Goal: Information Seeking & Learning: Learn about a topic

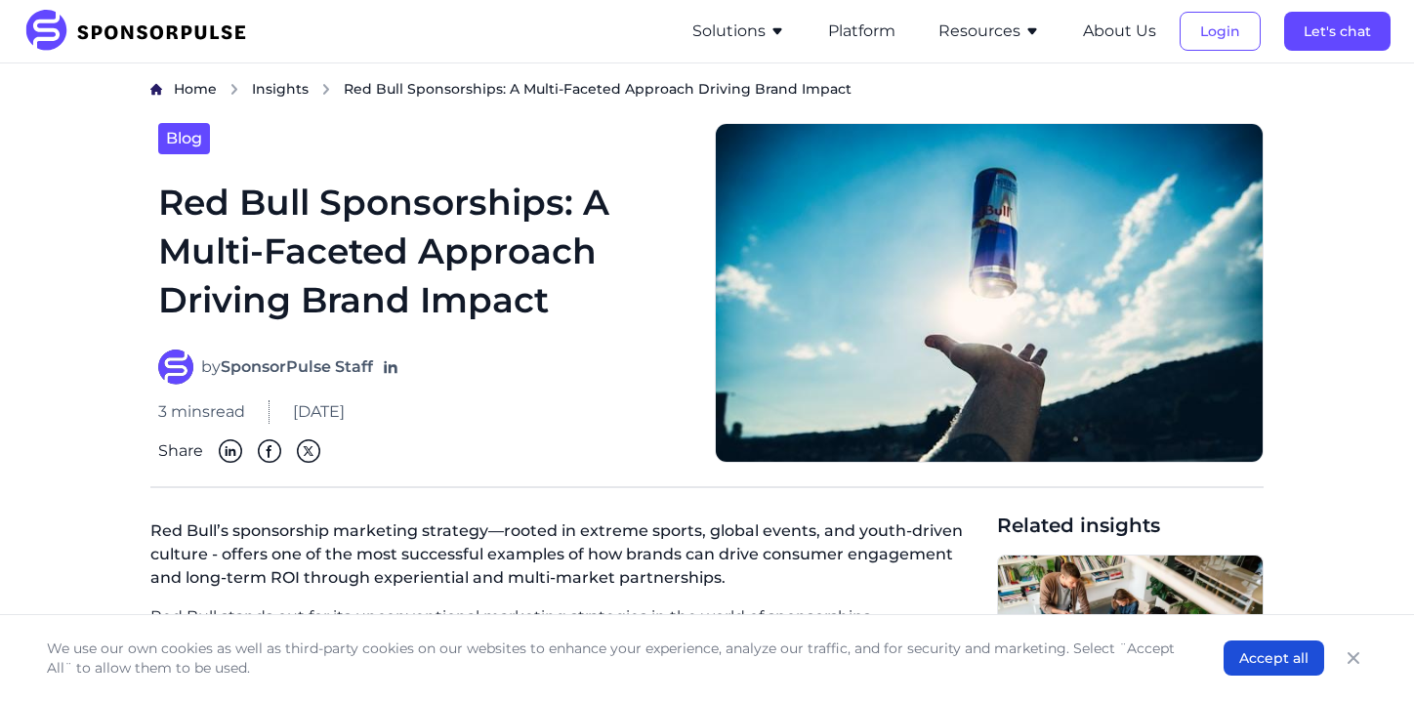
click at [523, 407] on div "3 mins read April 17, 2024" at bounding box center [424, 411] width 533 height 23
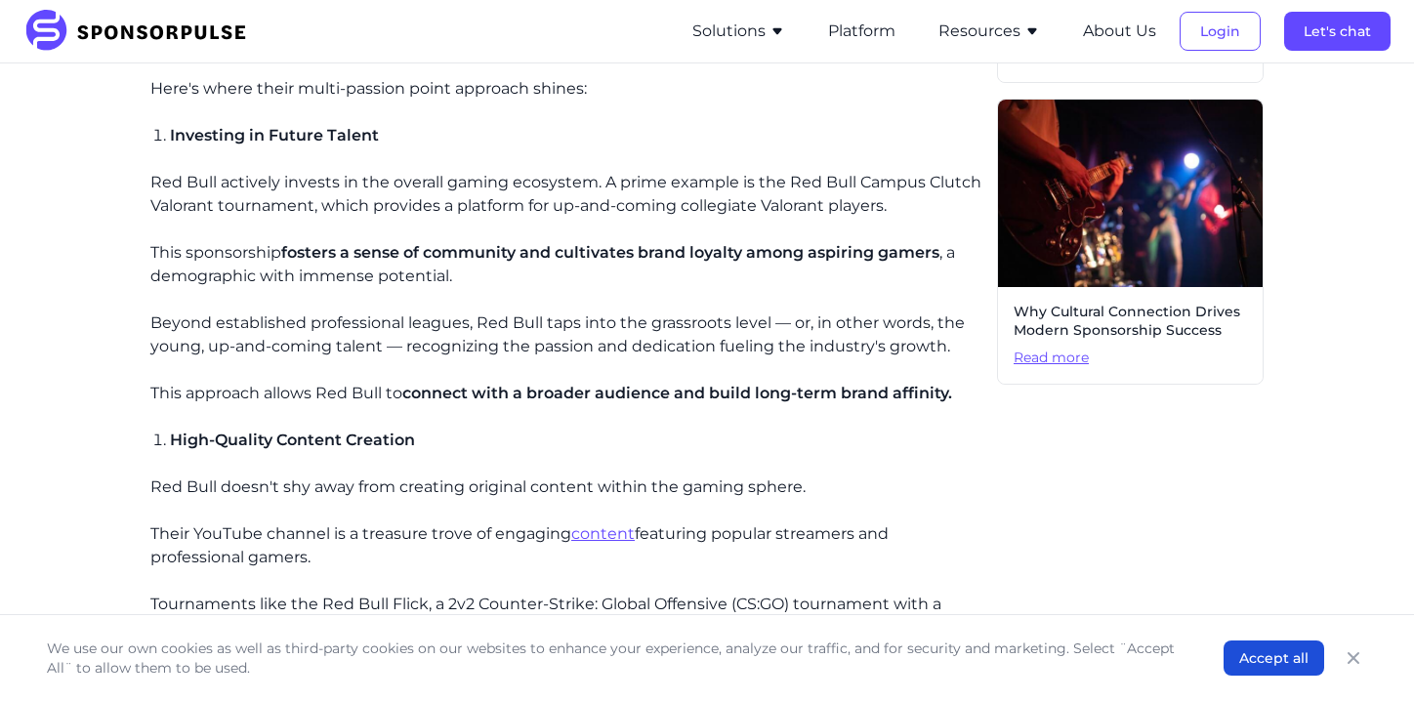
scroll to position [1211, 0]
